Goal: Information Seeking & Learning: Learn about a topic

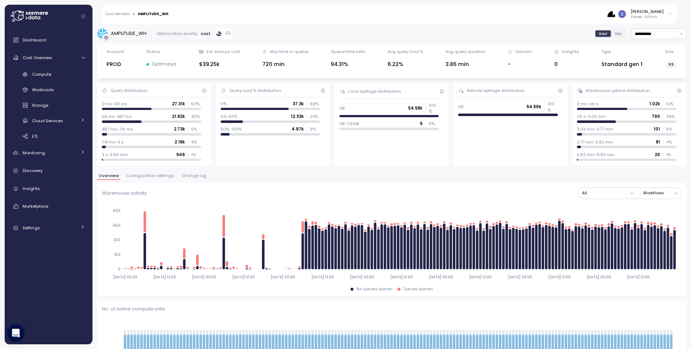
click at [154, 177] on span "Configuration settings" at bounding box center [150, 176] width 48 height 4
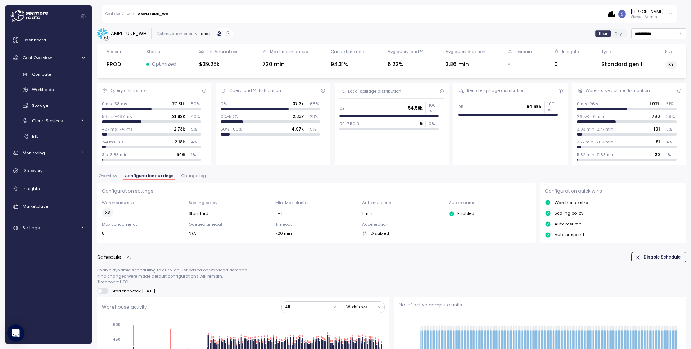
click at [201, 176] on span "Change log" at bounding box center [193, 176] width 25 height 4
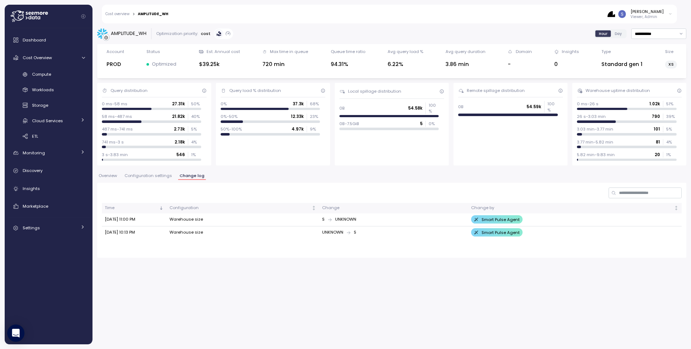
click at [146, 178] on button "Configuration settings" at bounding box center [148, 177] width 50 height 6
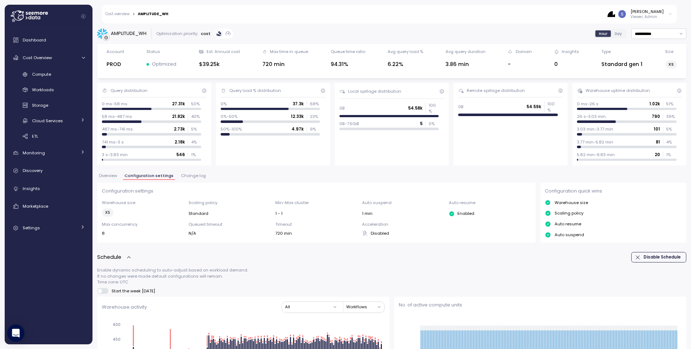
click at [108, 178] on span "Overview" at bounding box center [108, 176] width 18 height 4
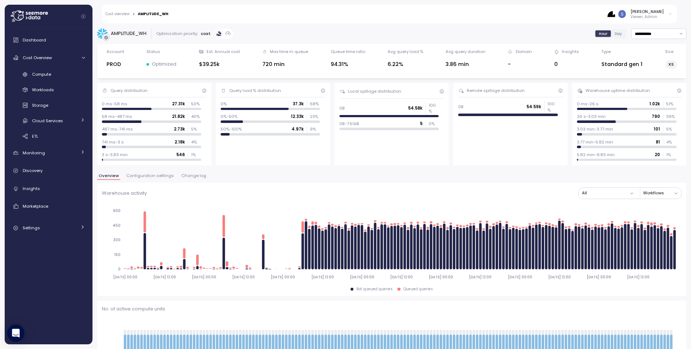
click at [152, 174] on span "Configuration settings" at bounding box center [150, 176] width 48 height 4
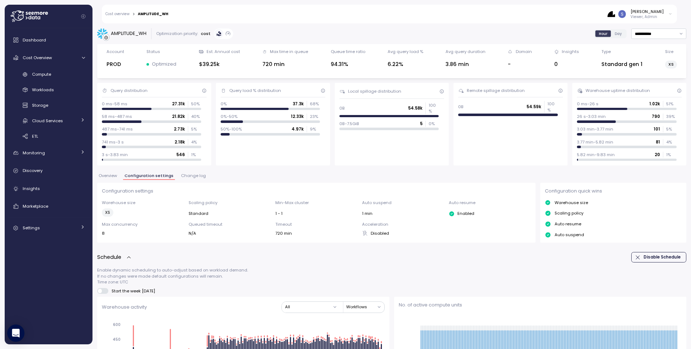
click at [115, 176] on span "Overview" at bounding box center [108, 176] width 18 height 4
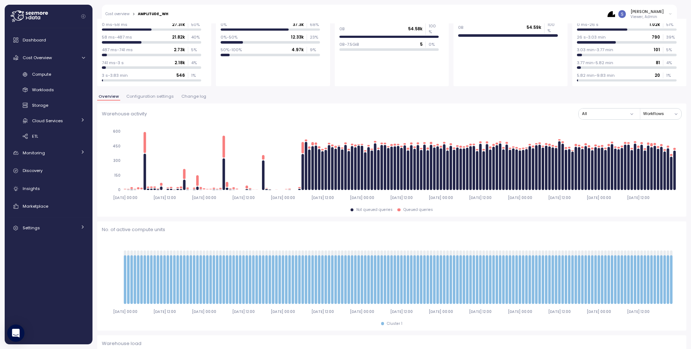
scroll to position [136, 0]
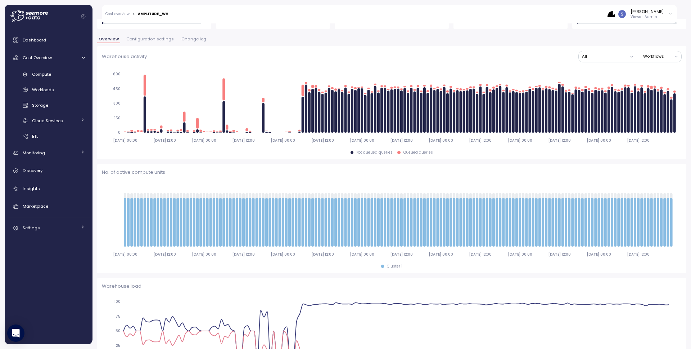
click at [131, 39] on span "Configuration settings" at bounding box center [150, 39] width 48 height 4
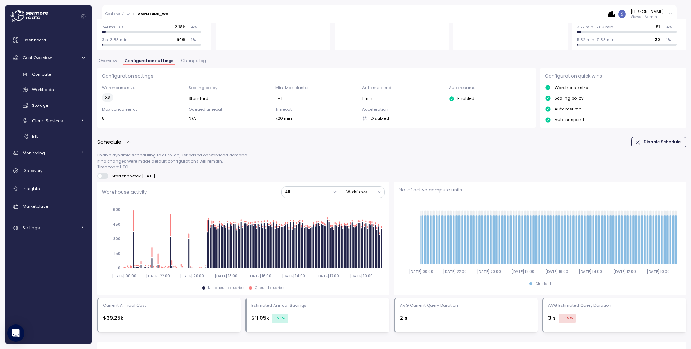
scroll to position [102, 0]
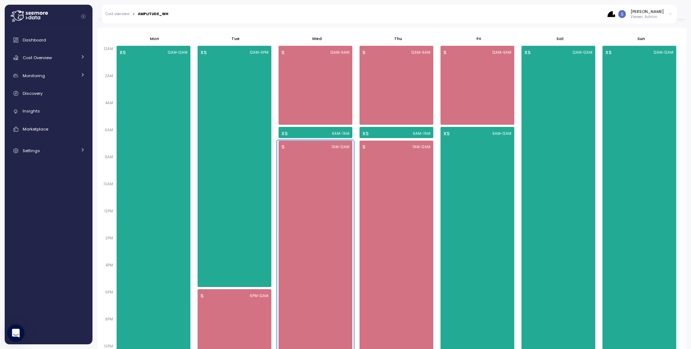
scroll to position [458, 0]
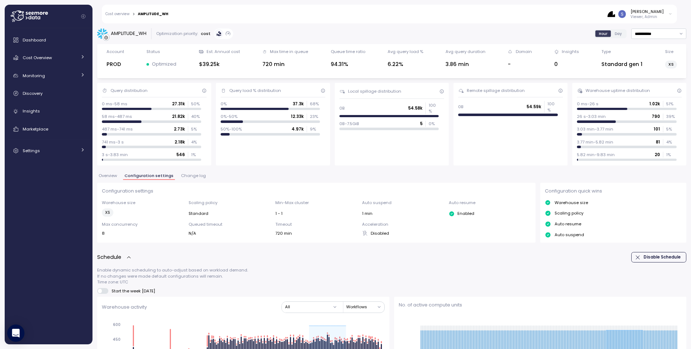
click at [117, 15] on link "Cost overview" at bounding box center [117, 14] width 24 height 4
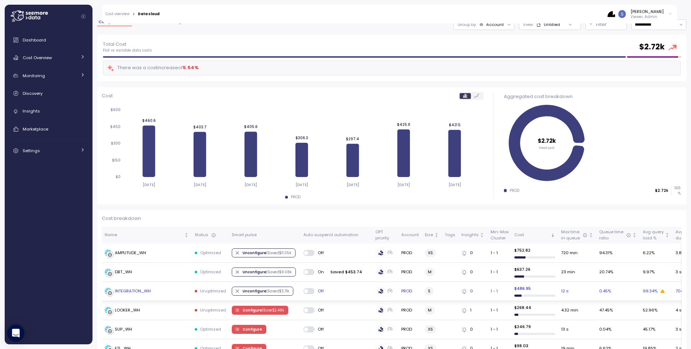
scroll to position [67, 0]
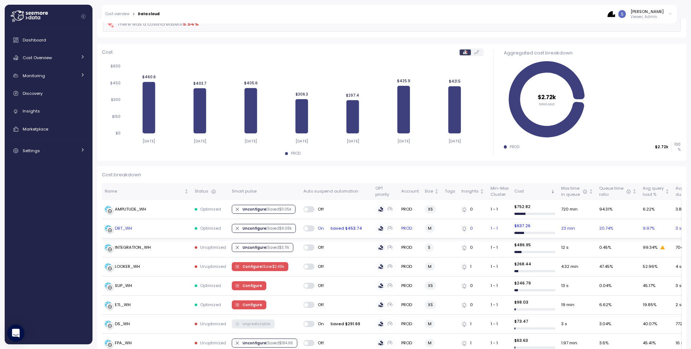
click at [124, 227] on div "DBT_WH" at bounding box center [123, 228] width 17 height 6
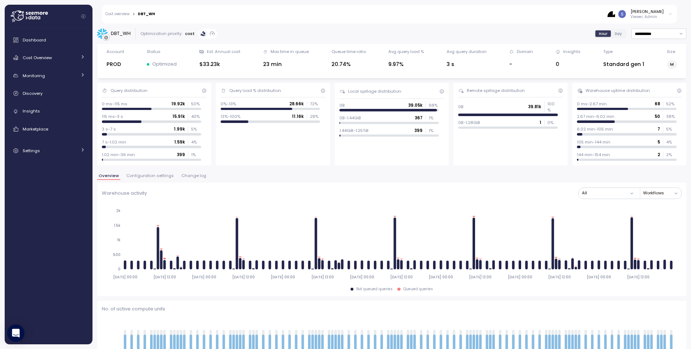
click at [153, 174] on span "Configuration settings" at bounding box center [150, 176] width 48 height 4
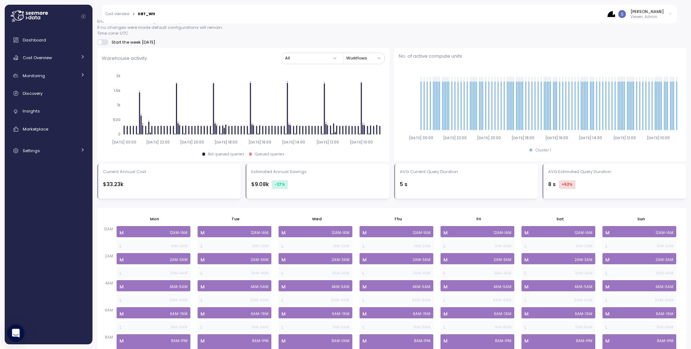
scroll to position [218, 0]
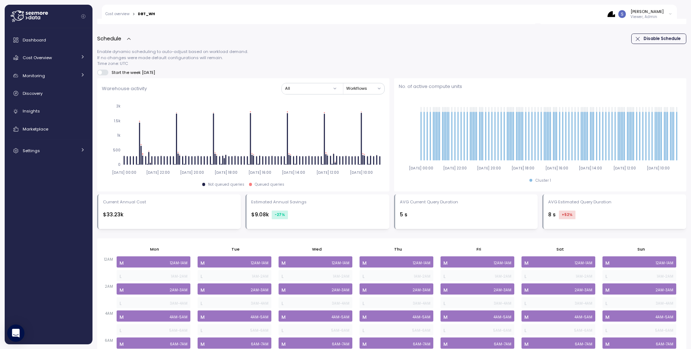
click at [149, 13] on div "DBT_WH" at bounding box center [146, 14] width 17 height 4
copy div "DBT_WH"
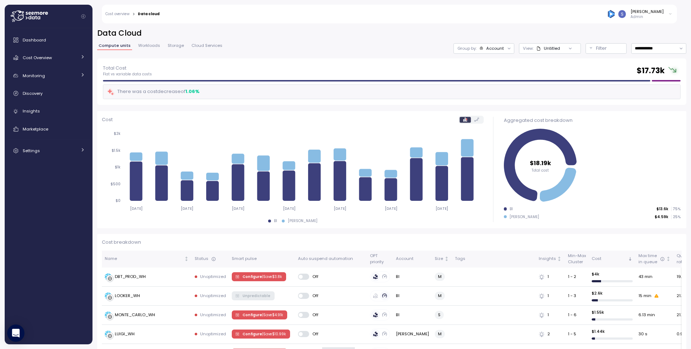
click at [62, 54] on div "Cost Overview" at bounding box center [50, 57] width 54 height 7
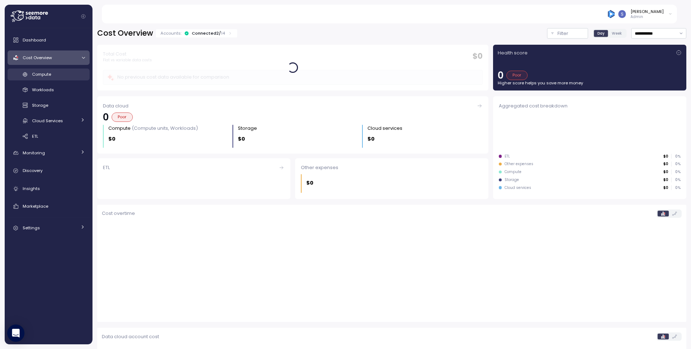
click at [58, 74] on div "Compute" at bounding box center [58, 74] width 53 height 7
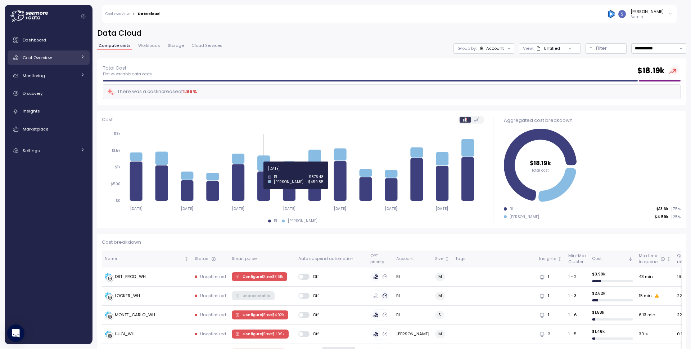
click at [59, 60] on div "Cost Overview" at bounding box center [50, 57] width 54 height 7
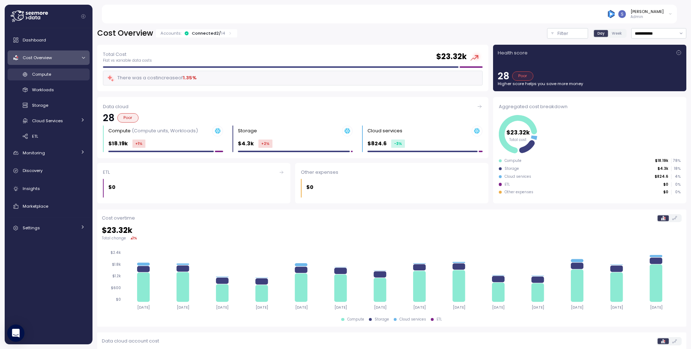
click at [53, 77] on div "Compute" at bounding box center [58, 74] width 53 height 7
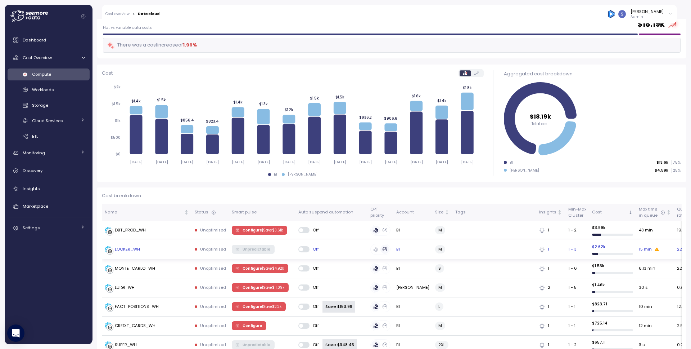
scroll to position [101, 0]
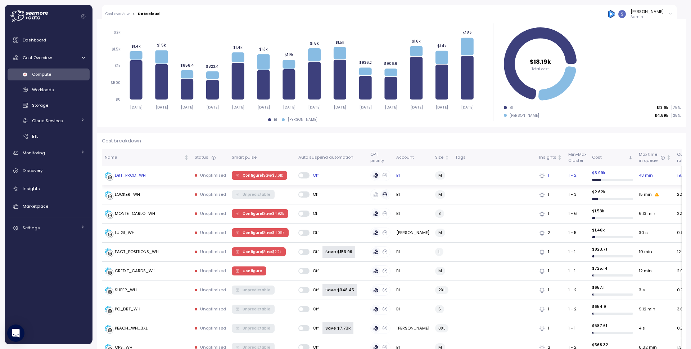
click at [130, 174] on div "DBT_PROD_WH" at bounding box center [130, 175] width 31 height 6
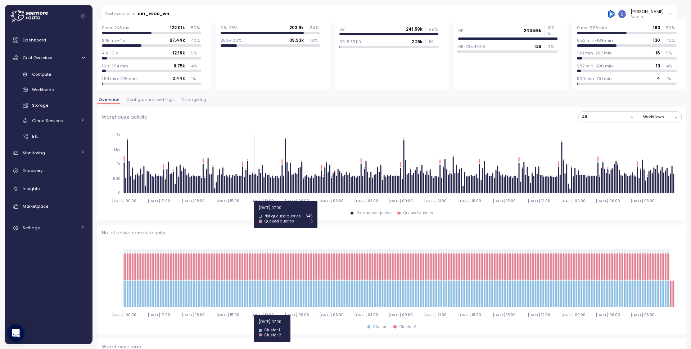
scroll to position [27, 0]
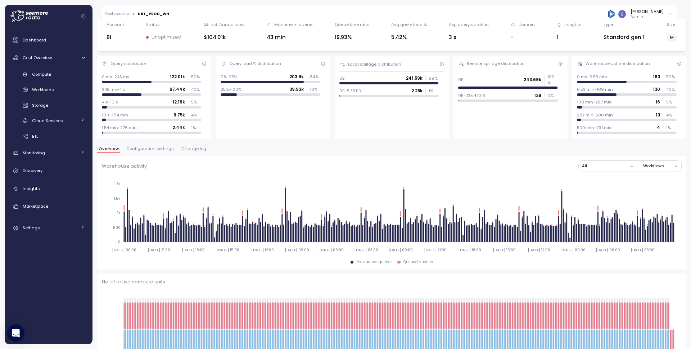
click at [162, 152] on button "Configuration settings" at bounding box center [150, 150] width 50 height 6
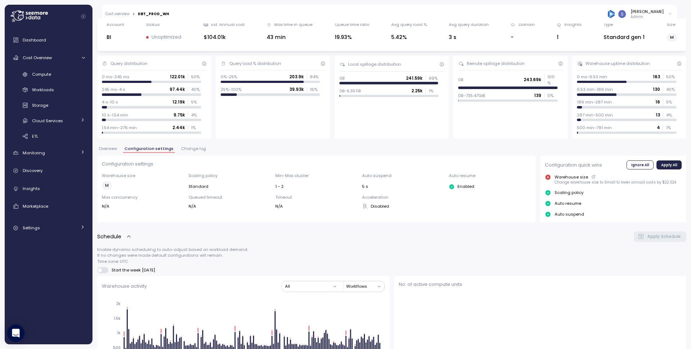
scroll to position [207, 0]
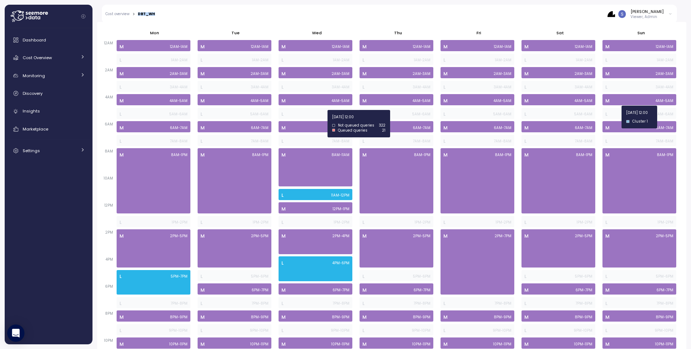
scroll to position [458, 0]
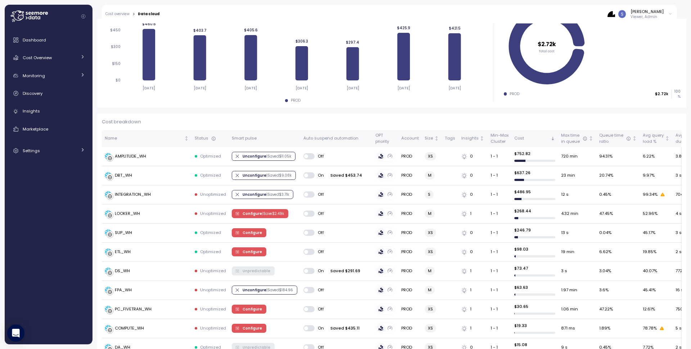
scroll to position [129, 0]
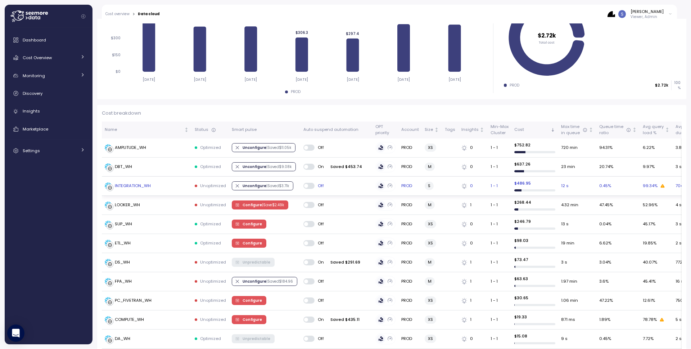
click at [140, 186] on div "INTEGRATION_WH" at bounding box center [133, 186] width 36 height 6
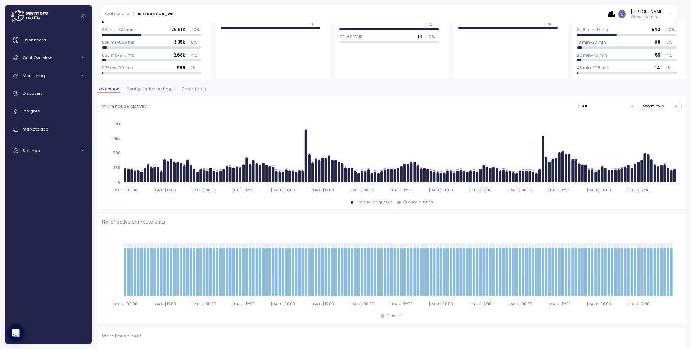
scroll to position [47, 0]
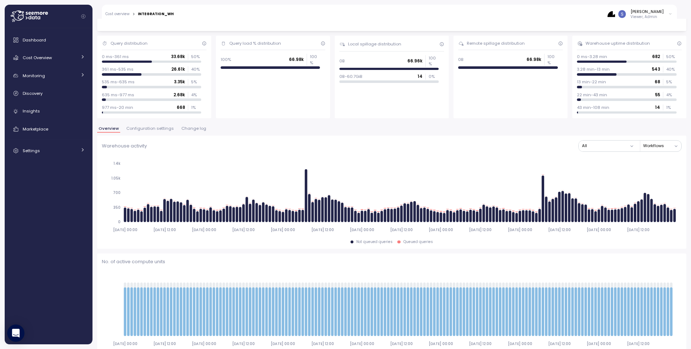
click at [156, 130] on span "Configuration settings" at bounding box center [150, 128] width 48 height 4
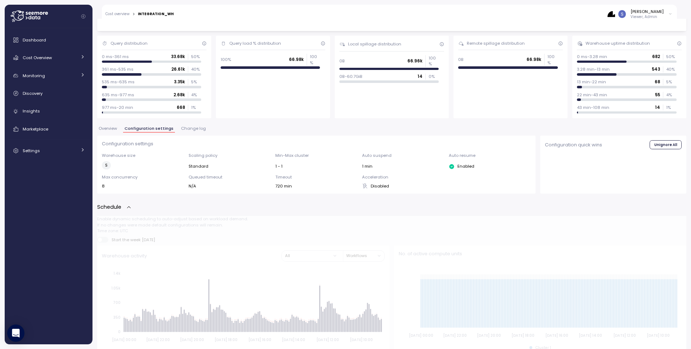
click at [161, 129] on span "Configuration settings" at bounding box center [149, 128] width 49 height 4
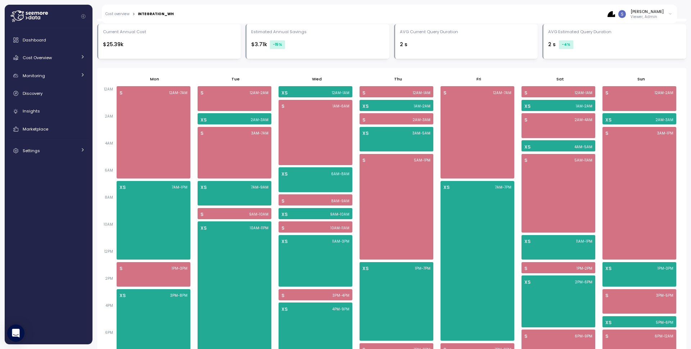
scroll to position [458, 0]
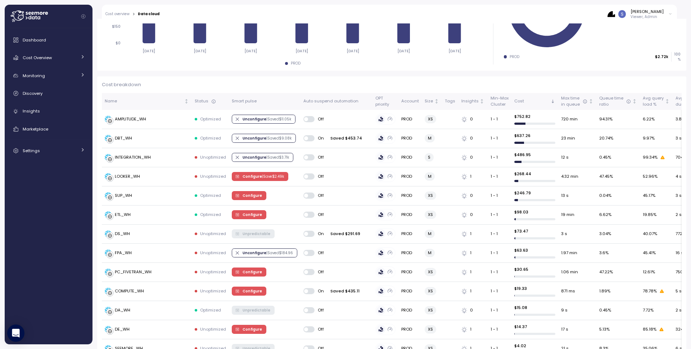
scroll to position [108, 0]
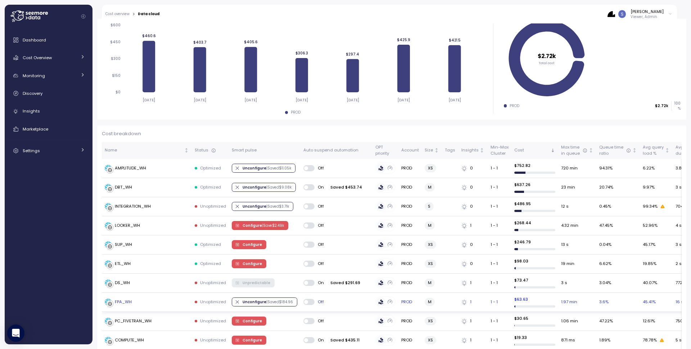
click at [120, 304] on div "FPA_WH" at bounding box center [123, 301] width 17 height 6
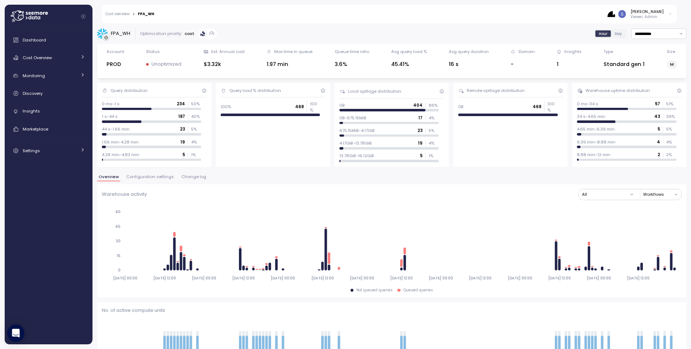
click at [146, 176] on span "Configuration settings" at bounding box center [150, 177] width 48 height 4
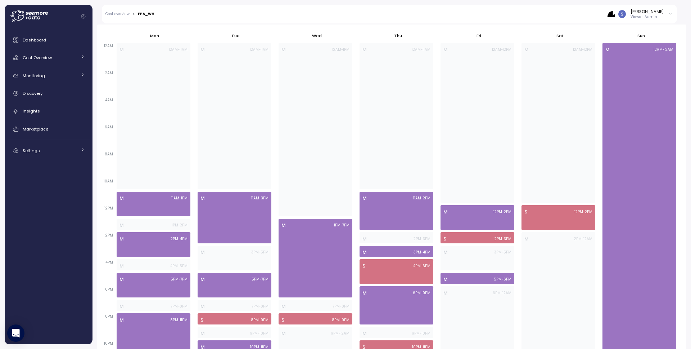
scroll to position [433, 0]
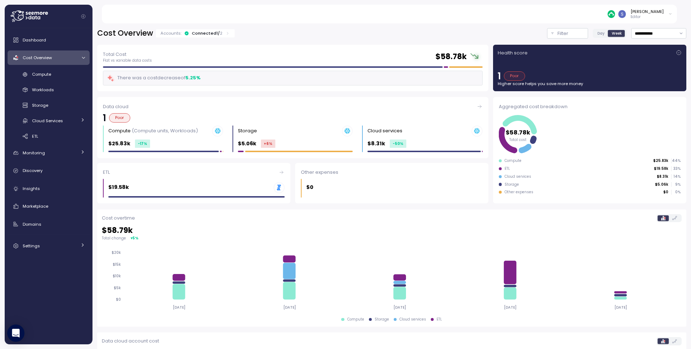
scroll to position [105, 0]
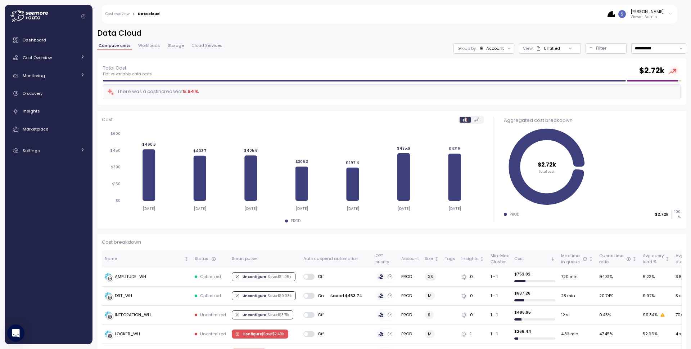
scroll to position [212, 0]
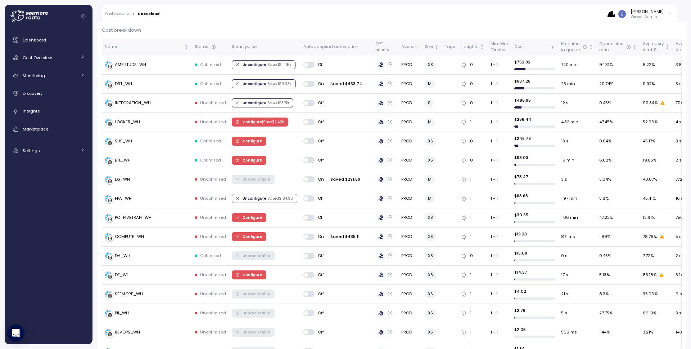
click at [285, 27] on p "Cost breakdown" at bounding box center [392, 30] width 580 height 7
click at [64, 61] on link "Cost Overview" at bounding box center [49, 57] width 82 height 14
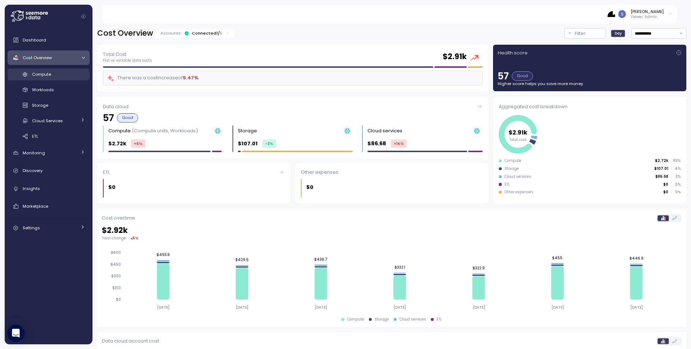
click at [50, 70] on link "Compute" at bounding box center [49, 74] width 82 height 12
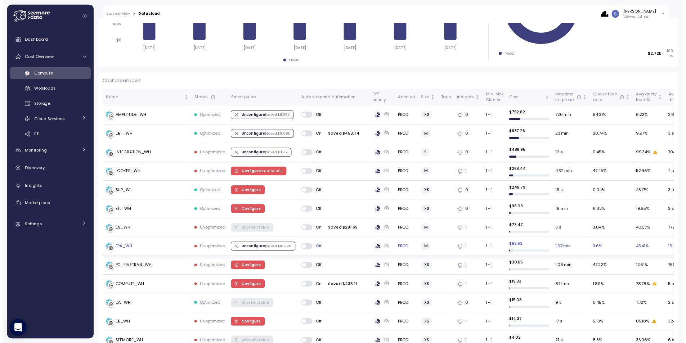
scroll to position [162, 0]
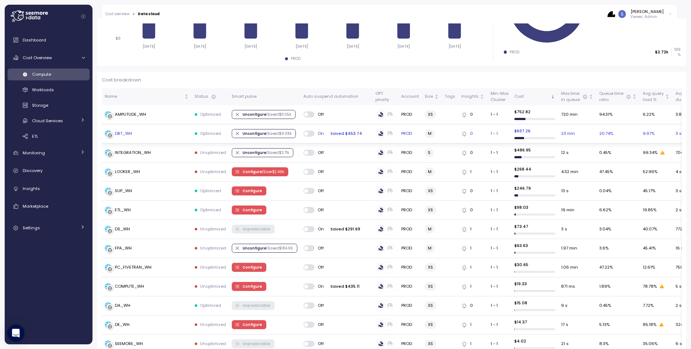
click at [123, 135] on div "DBT_WH" at bounding box center [123, 133] width 17 height 6
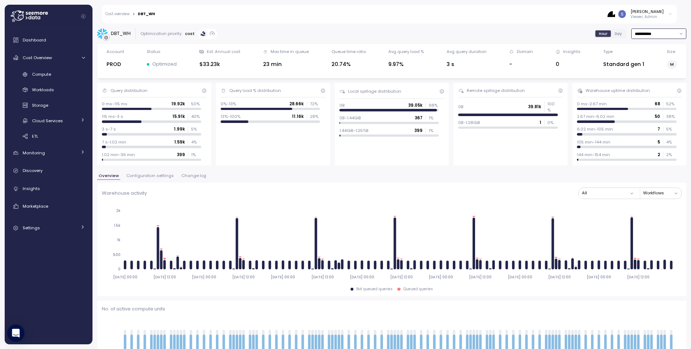
click at [643, 35] on input "**********" at bounding box center [659, 33] width 55 height 10
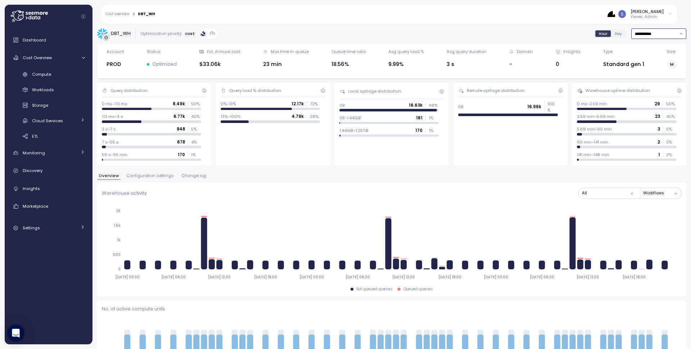
click at [672, 36] on input "**********" at bounding box center [659, 33] width 55 height 10
click at [651, 49] on div "[DATE]" at bounding box center [644, 48] width 13 height 6
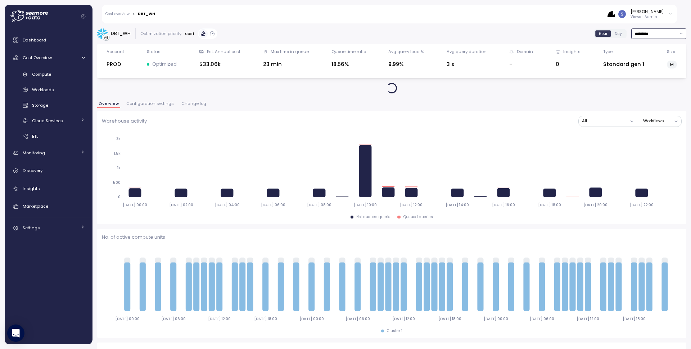
click at [657, 31] on input "*********" at bounding box center [659, 33] width 55 height 10
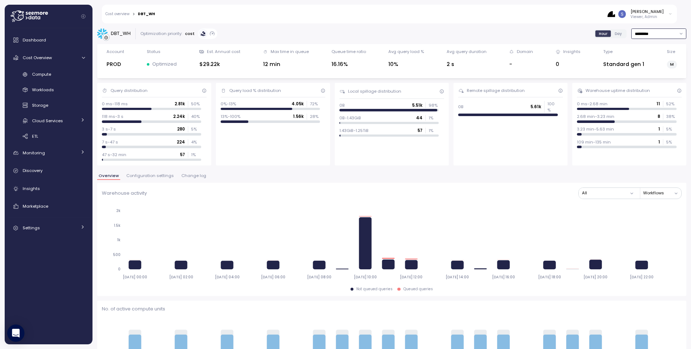
click at [656, 33] on input "*********" at bounding box center [659, 33] width 55 height 10
click at [653, 66] on div "Last 7 days" at bounding box center [649, 67] width 23 height 6
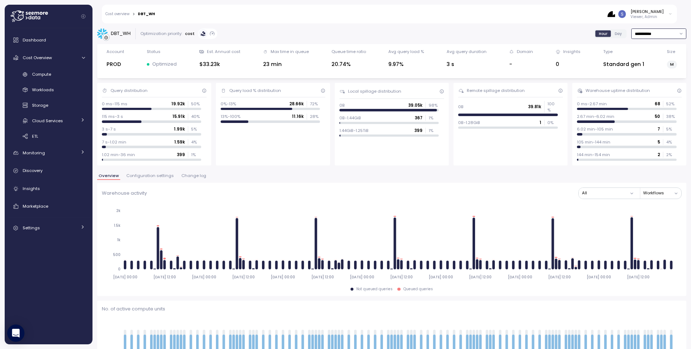
click at [651, 32] on input "**********" at bounding box center [659, 33] width 55 height 10
click at [645, 74] on div "Last 14 days" at bounding box center [650, 76] width 25 height 6
type input "**********"
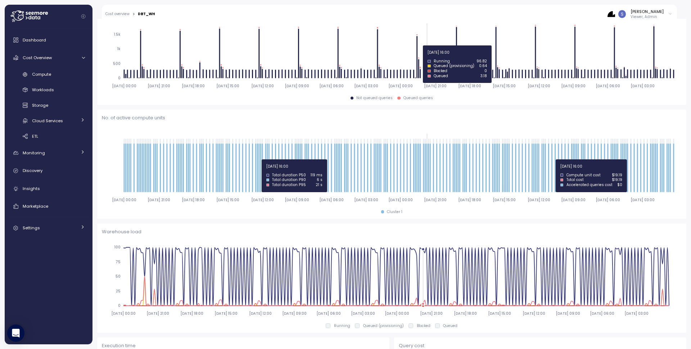
scroll to position [112, 0]
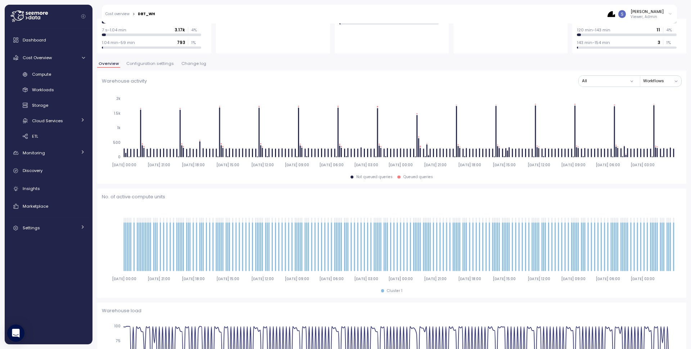
click at [153, 63] on span "Configuration settings" at bounding box center [150, 64] width 48 height 4
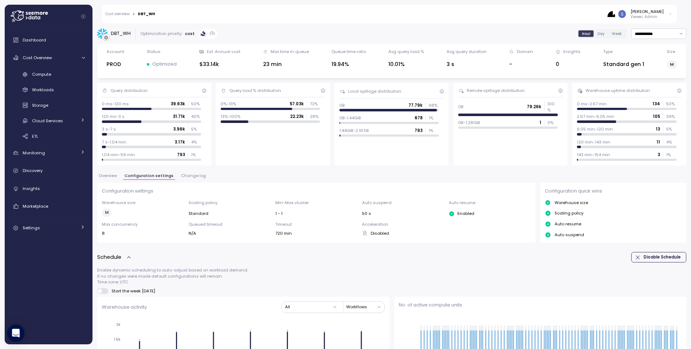
click at [104, 174] on span "Overview" at bounding box center [108, 176] width 18 height 4
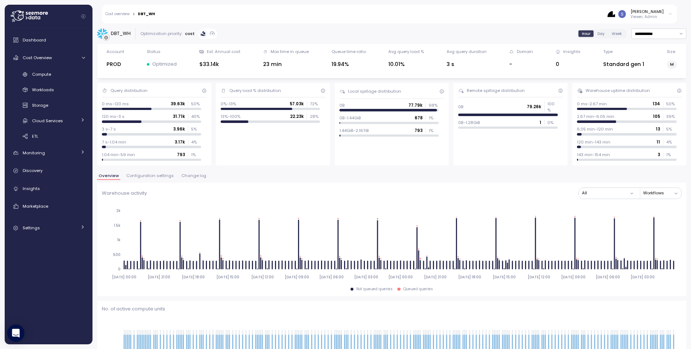
click at [161, 175] on span "Configuration settings" at bounding box center [150, 176] width 48 height 4
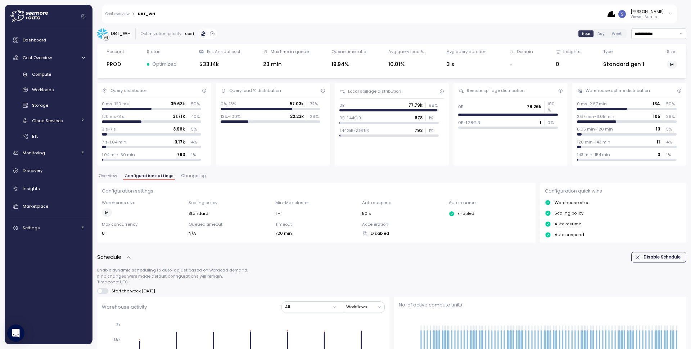
click at [114, 176] on span "Overview" at bounding box center [108, 176] width 18 height 4
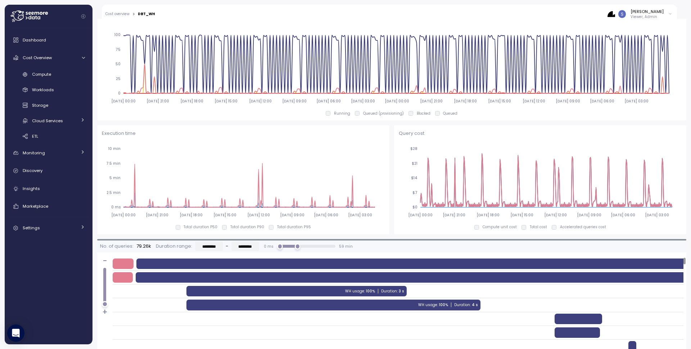
scroll to position [403, 0]
